Goal: Entertainment & Leisure: Consume media (video, audio)

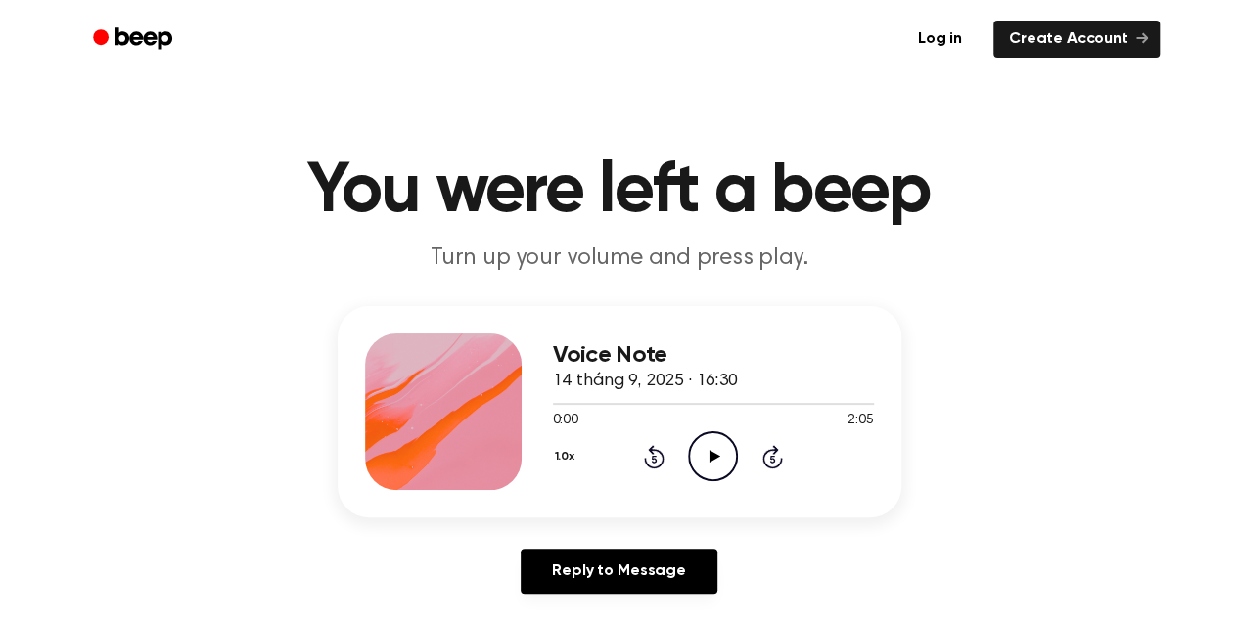
click at [671, 197] on h1 "You were left a beep" at bounding box center [619, 192] width 1002 height 70
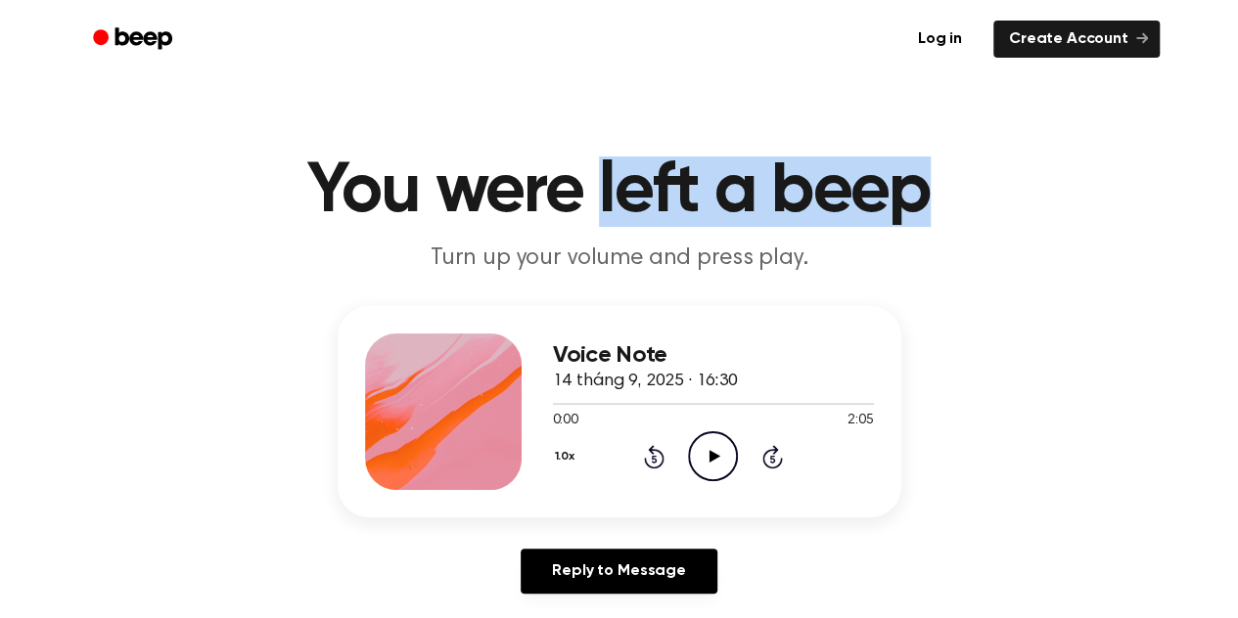
drag, startPoint x: 671, startPoint y: 197, endPoint x: 822, endPoint y: 203, distance: 150.8
click at [822, 203] on h1 "You were left a beep" at bounding box center [619, 192] width 1002 height 70
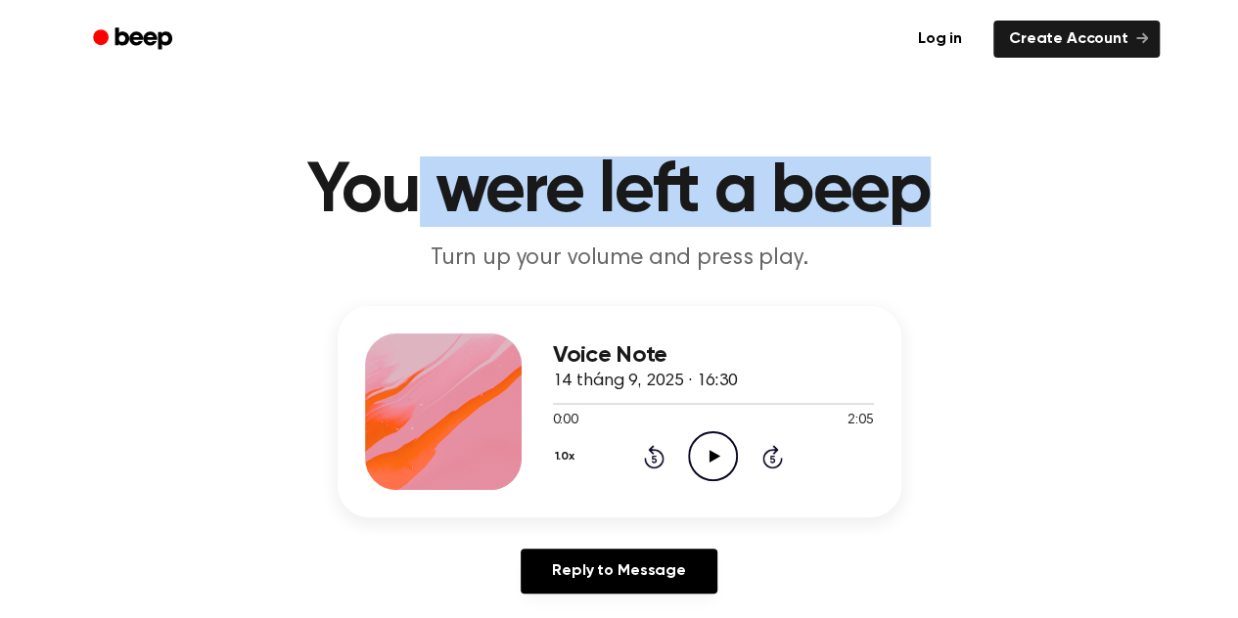
drag, startPoint x: 822, startPoint y: 203, endPoint x: 409, endPoint y: 181, distance: 413.4
click at [409, 181] on h1 "You were left a beep" at bounding box center [619, 192] width 1002 height 70
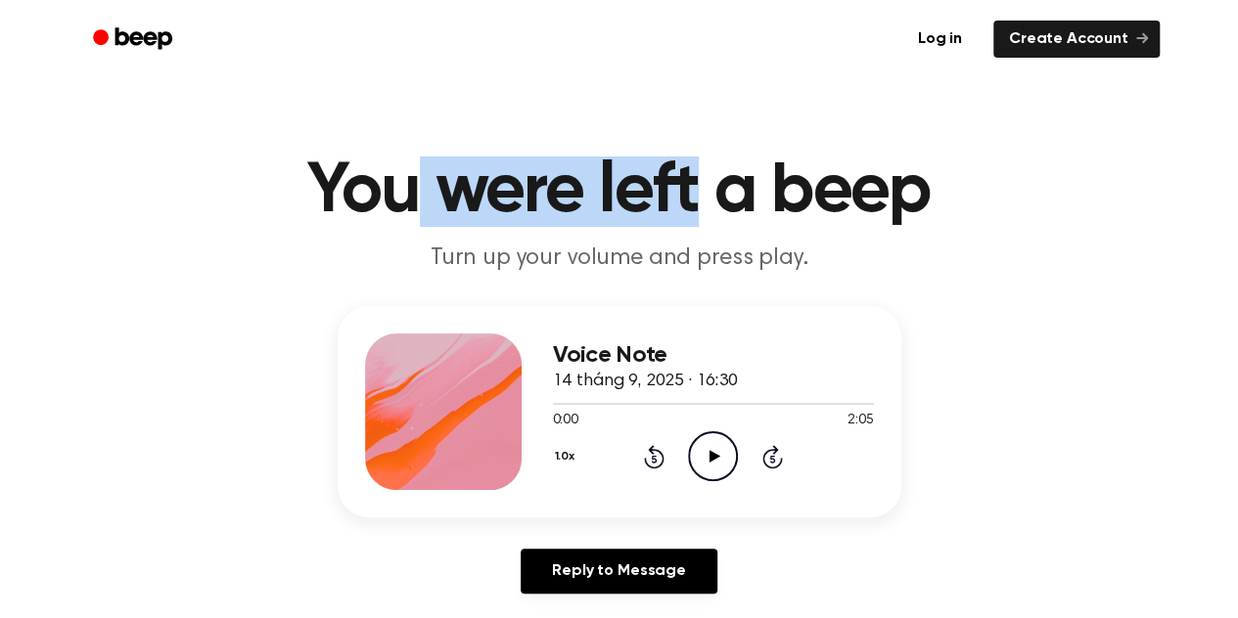
drag, startPoint x: 409, startPoint y: 181, endPoint x: 629, endPoint y: 210, distance: 222.1
click at [629, 210] on h1 "You were left a beep" at bounding box center [619, 192] width 1002 height 70
drag, startPoint x: 629, startPoint y: 210, endPoint x: 384, endPoint y: 197, distance: 245.9
click at [384, 197] on h1 "You were left a beep" at bounding box center [619, 192] width 1002 height 70
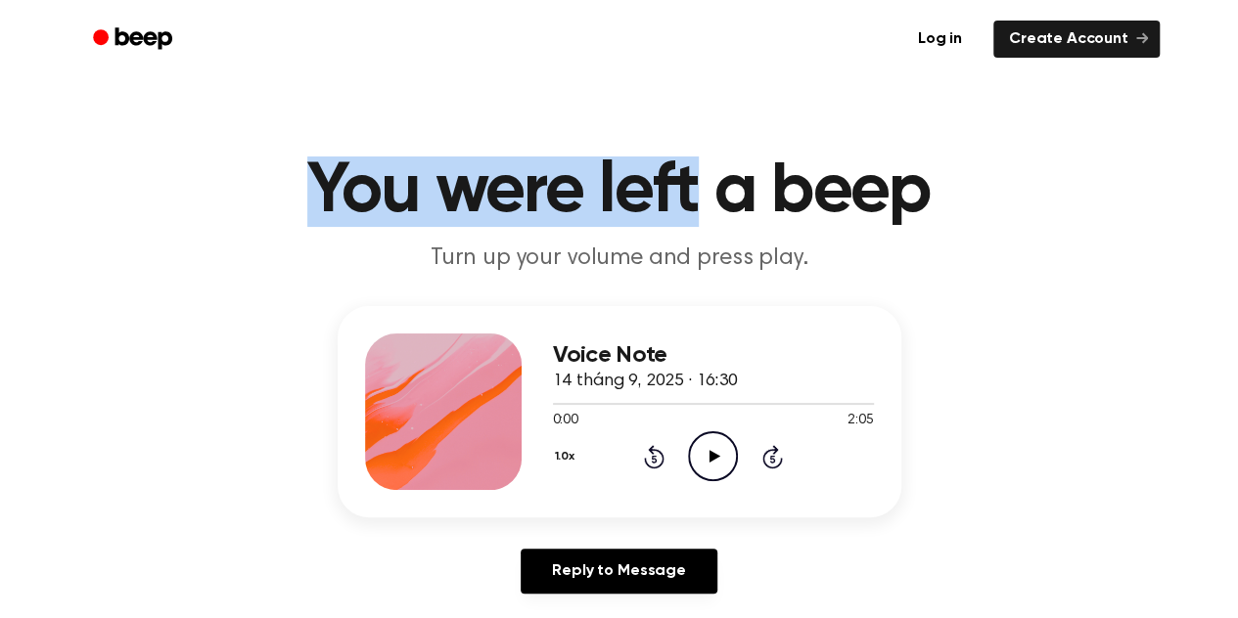
click at [384, 197] on h1 "You were left a beep" at bounding box center [619, 192] width 1002 height 70
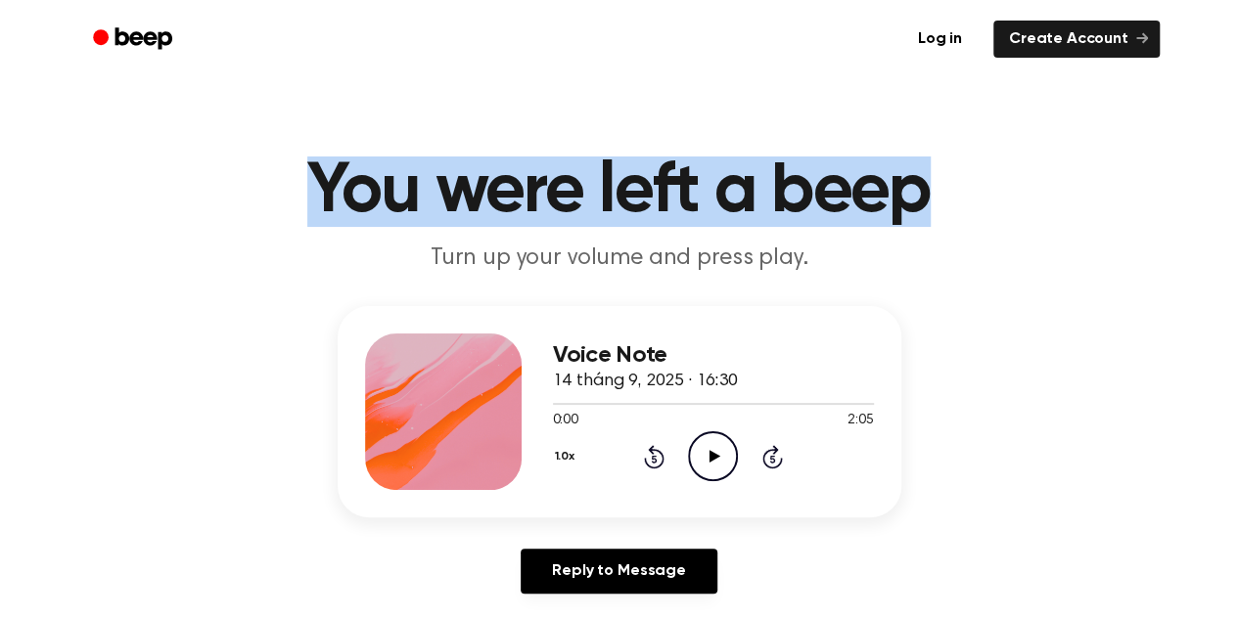
drag, startPoint x: 384, startPoint y: 197, endPoint x: 809, endPoint y: 234, distance: 427.2
click at [809, 227] on h1 "You were left a beep" at bounding box center [619, 192] width 1002 height 70
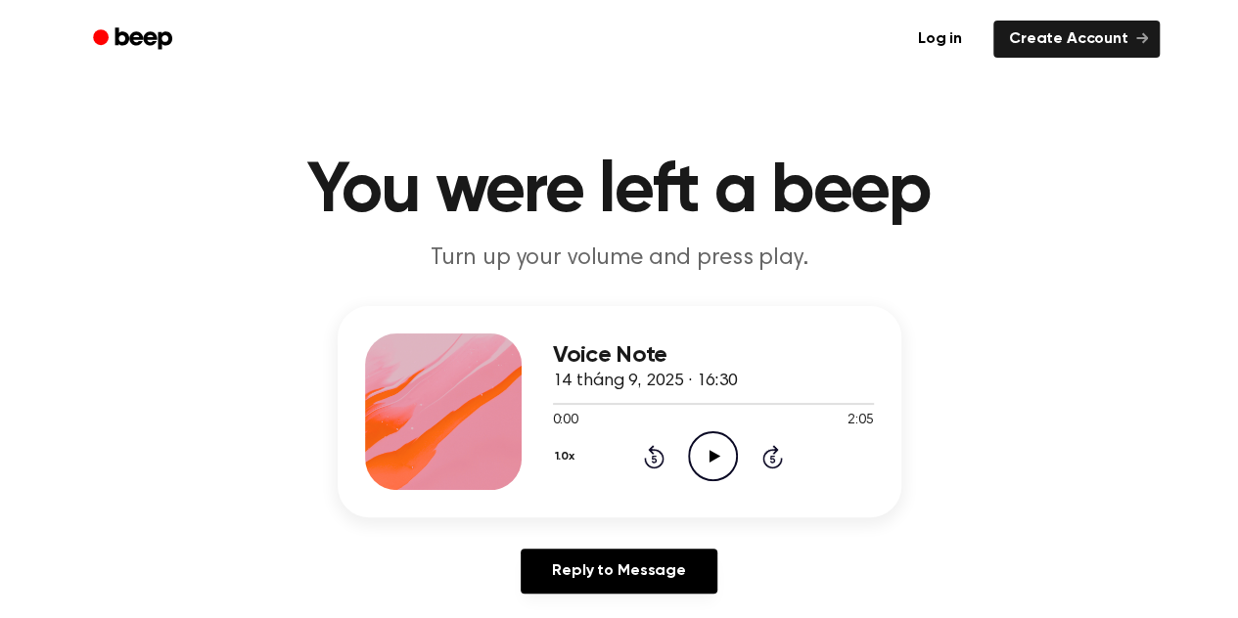
click at [679, 439] on div "1.0x Rewind 5 seconds Play Audio Skip 5 seconds" at bounding box center [713, 456] width 321 height 50
click at [697, 451] on icon "Play Audio" at bounding box center [713, 456] width 50 height 50
click at [697, 451] on icon "Pause Audio" at bounding box center [713, 456] width 50 height 50
click at [697, 451] on icon "Play Audio" at bounding box center [713, 456] width 50 height 50
